Goal: Use online tool/utility: Utilize a website feature to perform a specific function

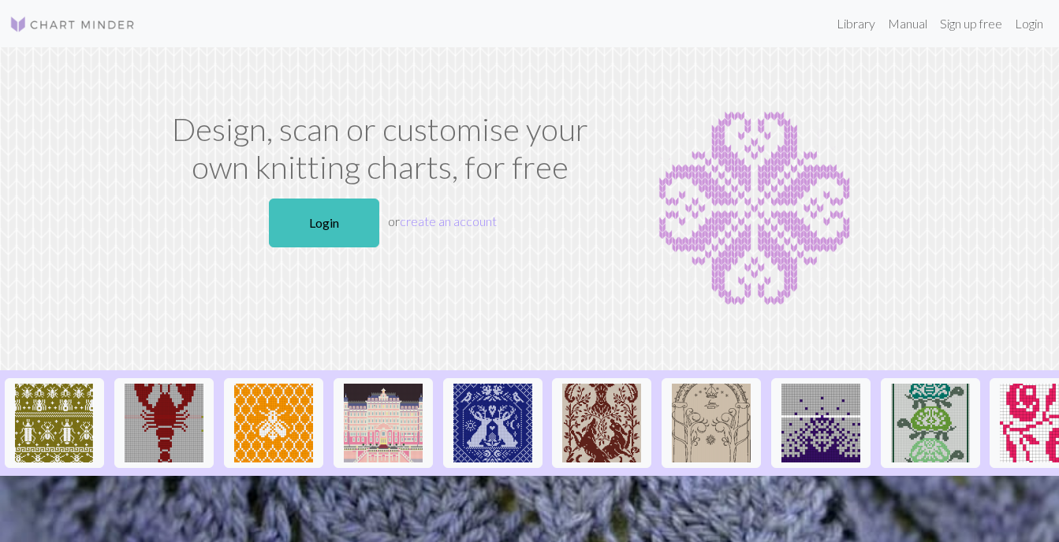
click at [1022, 24] on link "Login" at bounding box center [1028, 24] width 41 height 32
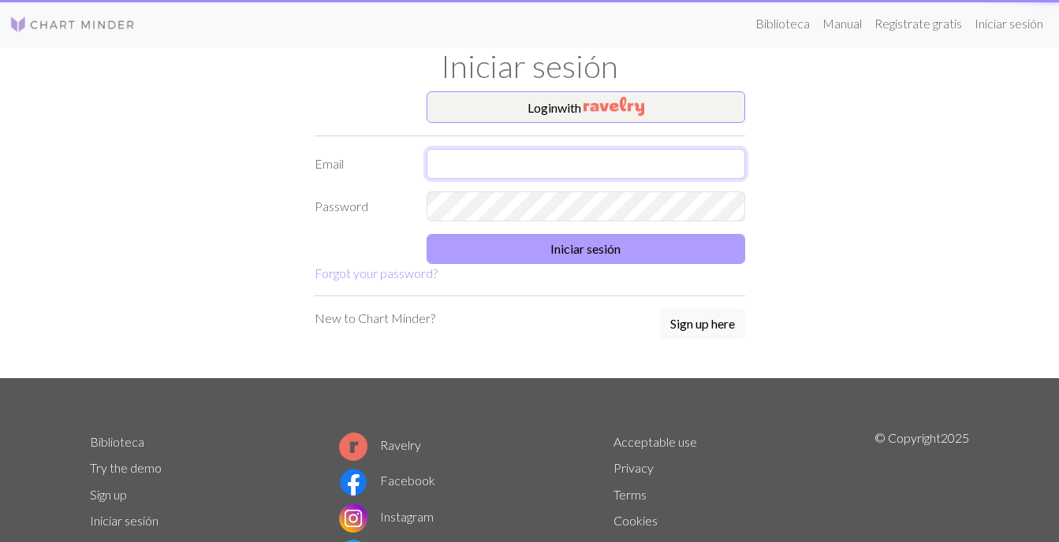
type input "[EMAIL_ADDRESS][DOMAIN_NAME]"
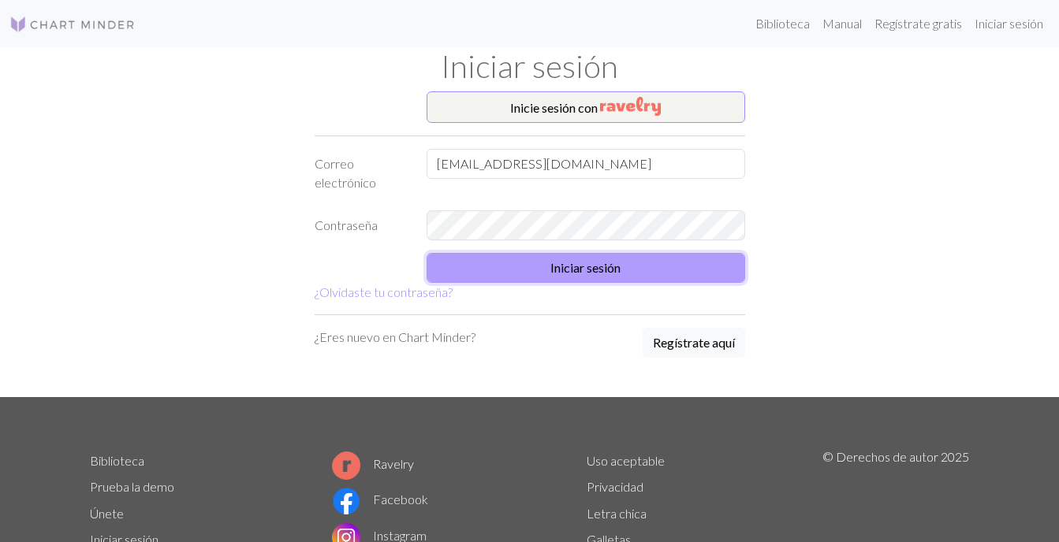
click at [608, 255] on button "Iniciar sesión" at bounding box center [585, 268] width 318 height 30
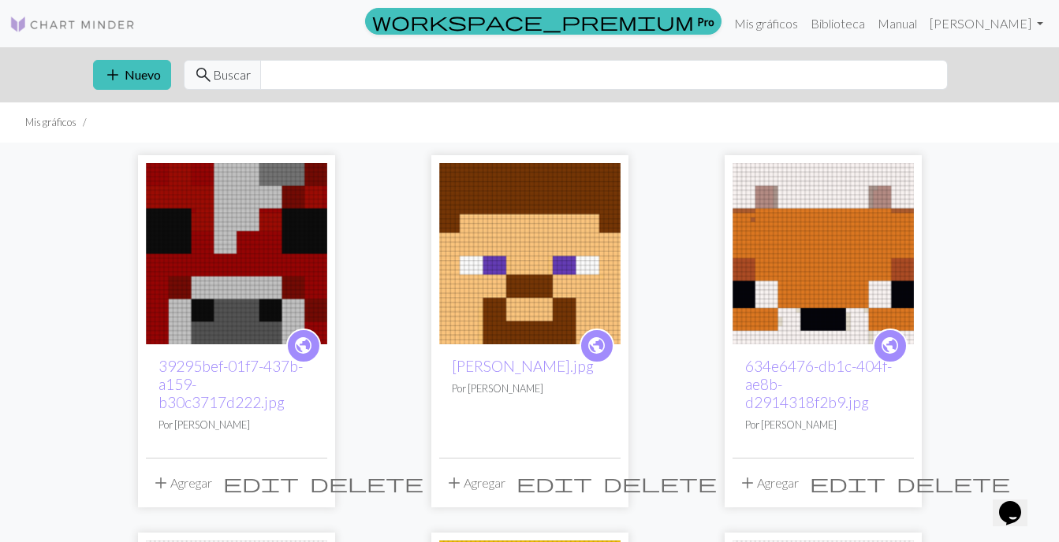
click at [211, 228] on img at bounding box center [236, 253] width 181 height 181
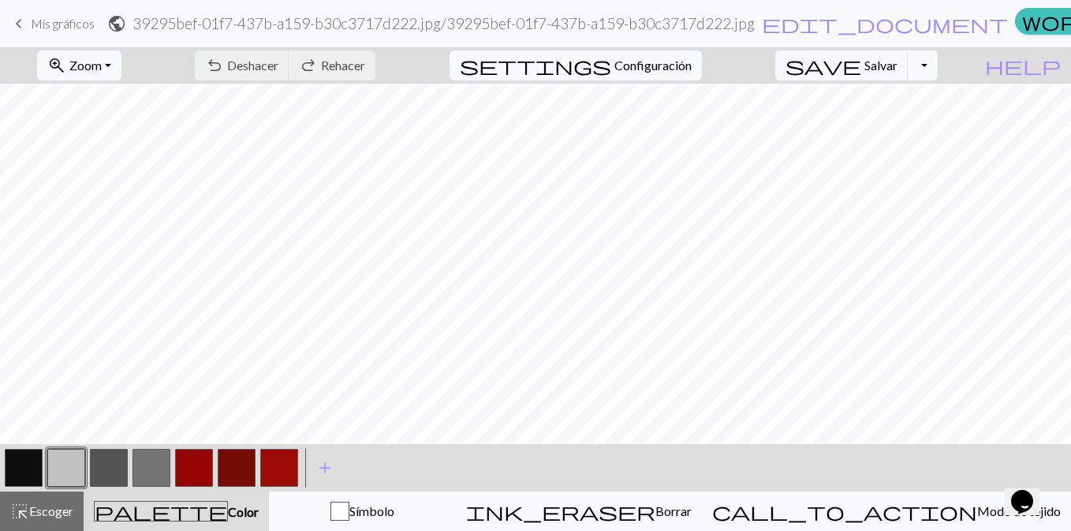
click at [200, 459] on button "button" at bounding box center [194, 468] width 38 height 38
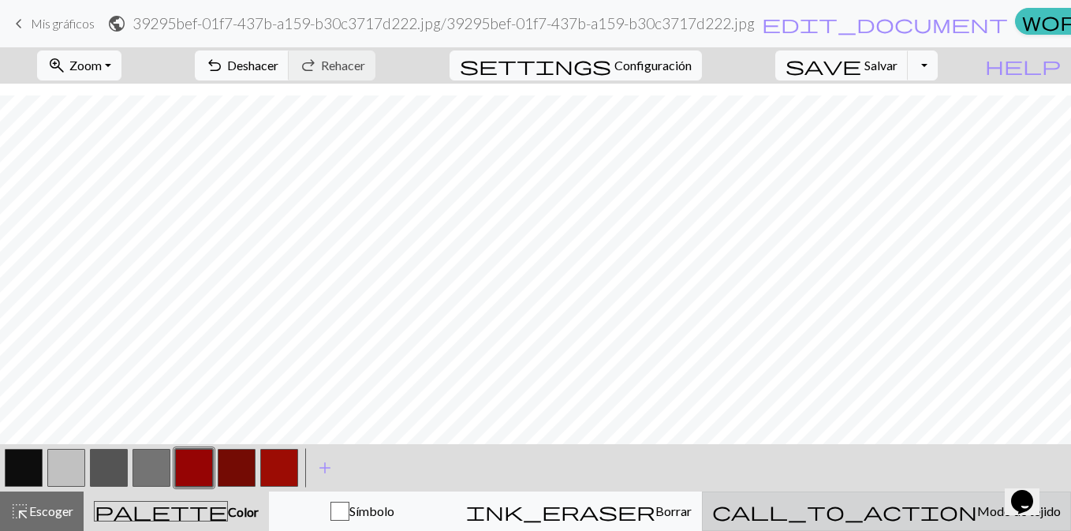
click at [923, 527] on button "call_to_action Modo de tejido Modo de tejido" at bounding box center [886, 510] width 369 height 39
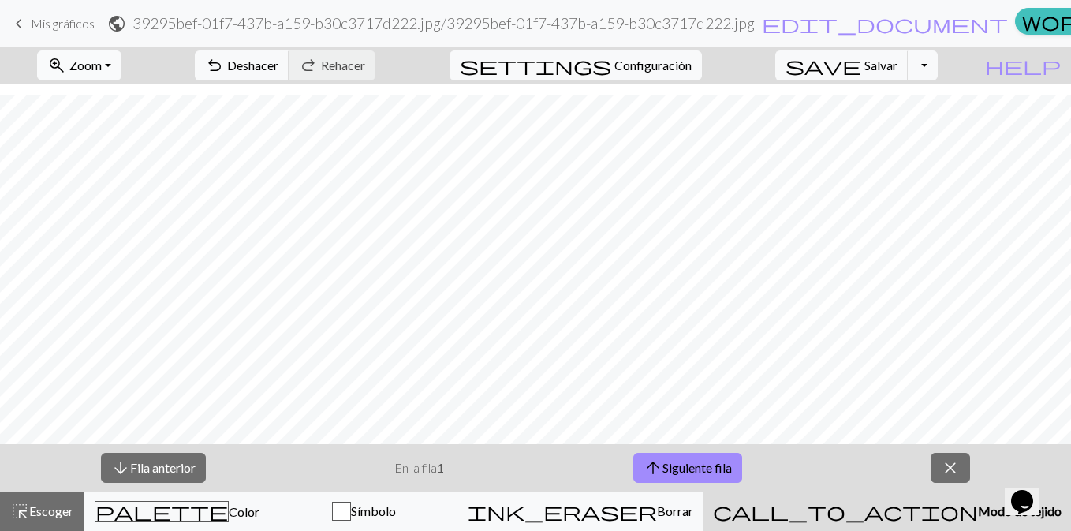
click at [98, 61] on button "zoom_in Zoom Zoom" at bounding box center [79, 65] width 84 height 30
click at [125, 233] on button "150%" at bounding box center [100, 239] width 125 height 25
click at [702, 449] on div "arrow_downward Fila anterior En la fila 1 arrow_upward Siguiente fila close" at bounding box center [535, 467] width 1071 height 47
click at [702, 459] on button "arrow_upward Siguiente fila" at bounding box center [687, 467] width 109 height 30
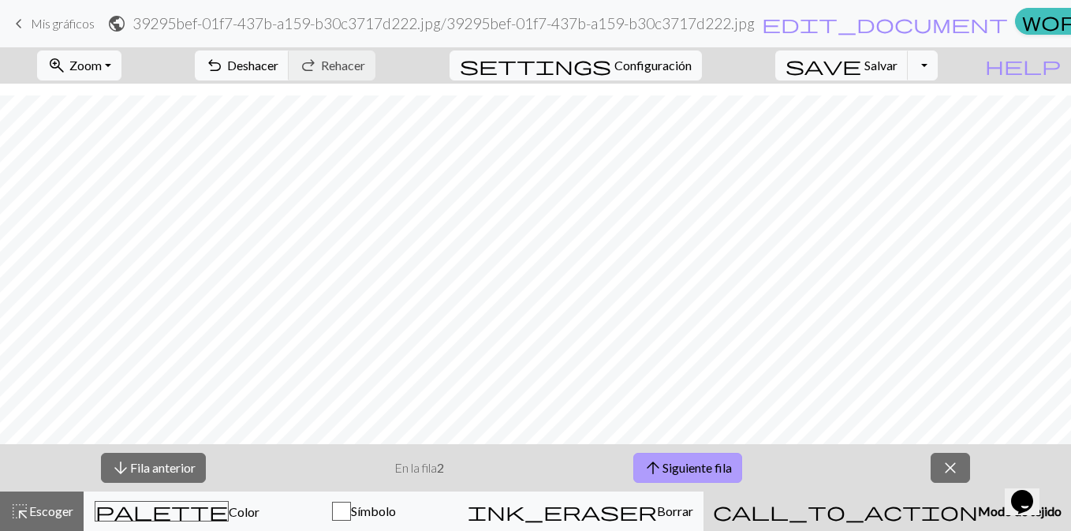
click at [672, 462] on font "Siguiente fila" at bounding box center [696, 467] width 69 height 15
click at [695, 460] on font "Siguiente fila" at bounding box center [696, 467] width 69 height 15
drag, startPoint x: 729, startPoint y: 472, endPoint x: 918, endPoint y: 433, distance: 192.5
click at [729, 472] on font "Siguiente fila" at bounding box center [696, 467] width 69 height 15
click at [651, 464] on span "arrow_upward" at bounding box center [652, 467] width 19 height 22
